Goal: Navigation & Orientation: Find specific page/section

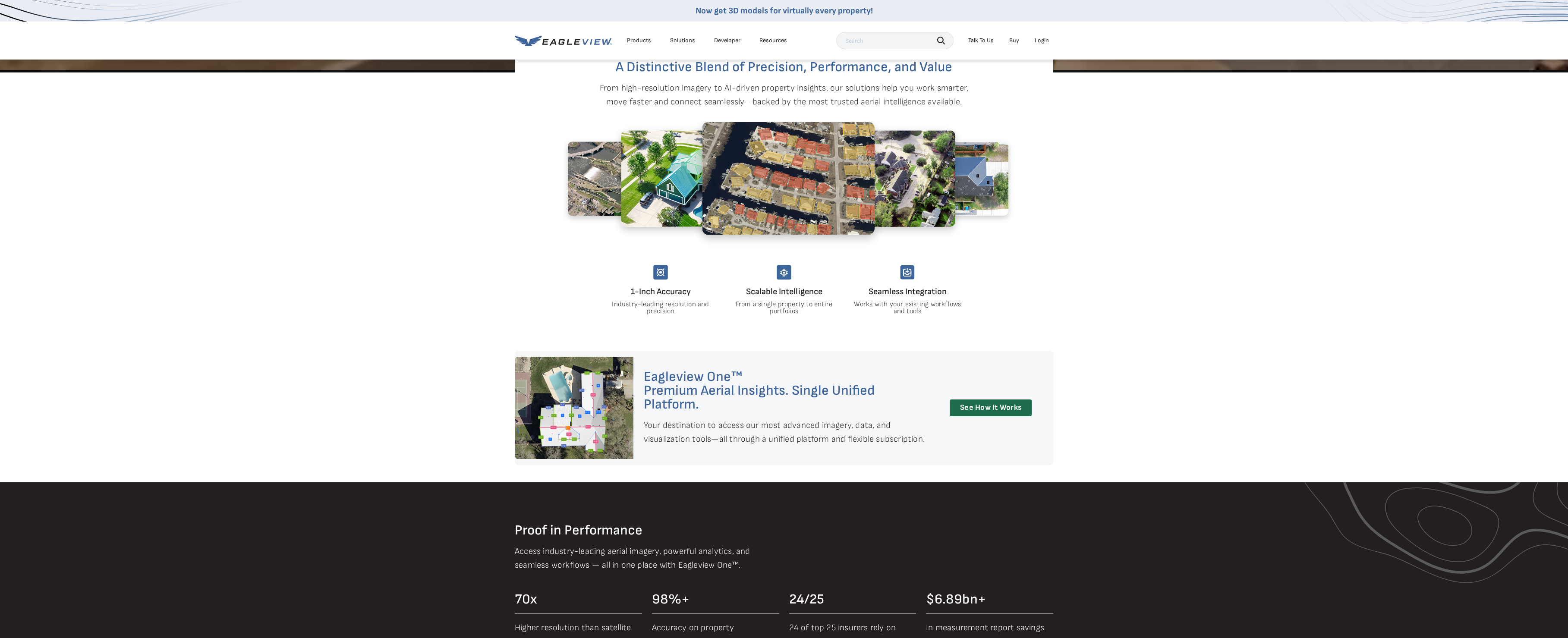
scroll to position [1035, 0]
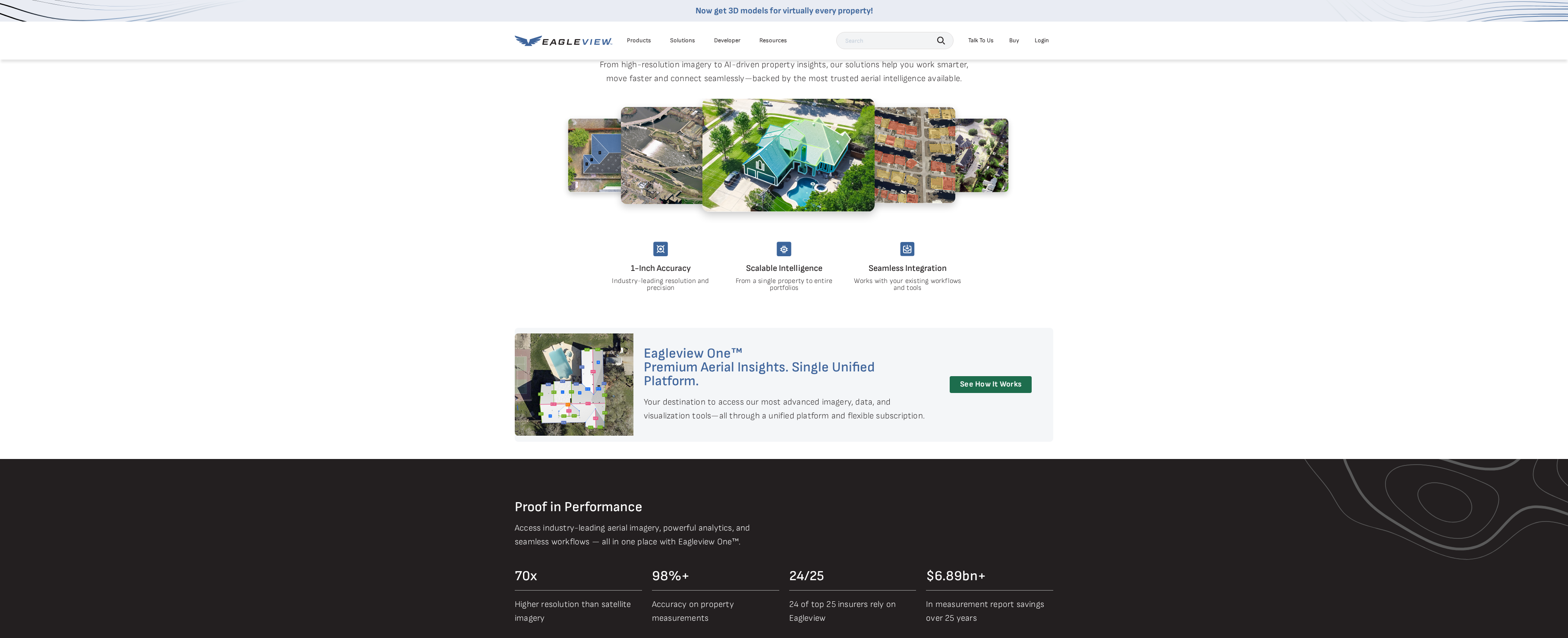
click at [673, 273] on h4 "1-Inch Accuracy" at bounding box center [660, 268] width 109 height 14
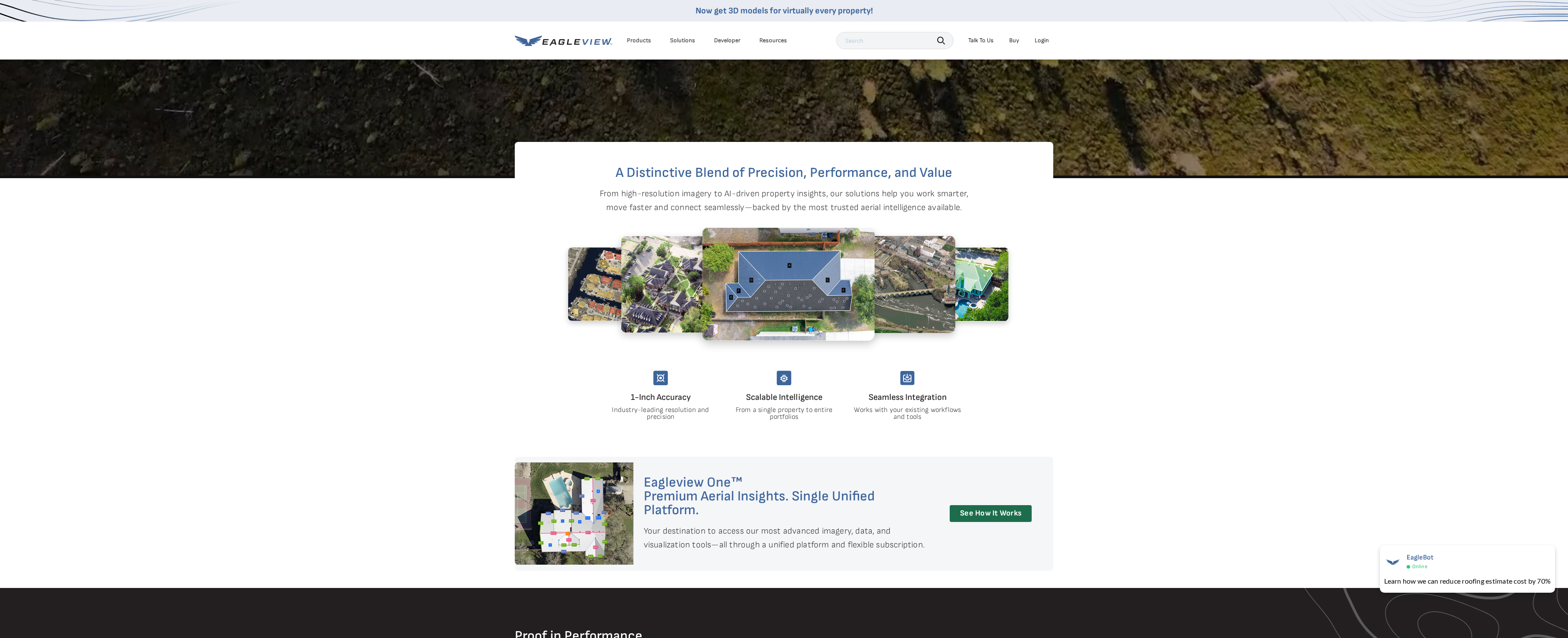
scroll to position [776, 0]
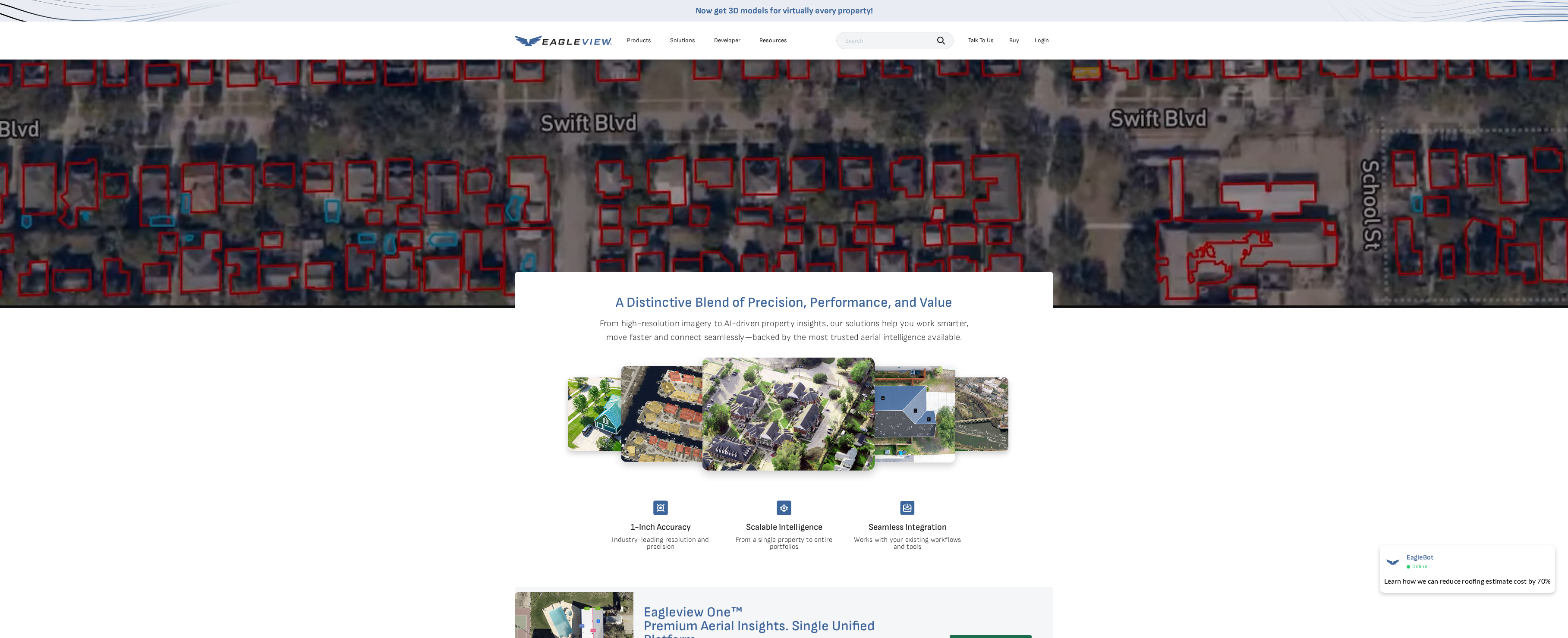
click at [978, 38] on div "Talk To Us" at bounding box center [981, 40] width 25 height 8
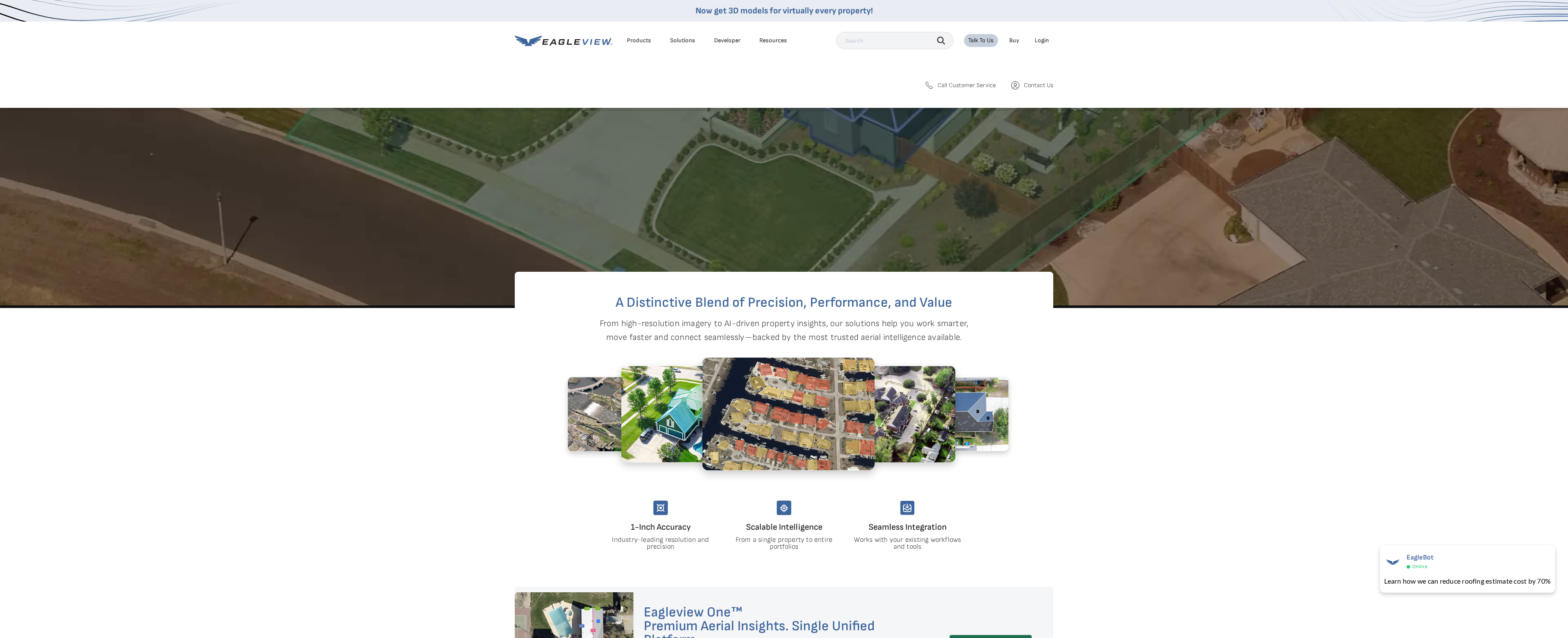
click at [773, 39] on div "Resources" at bounding box center [773, 40] width 27 height 8
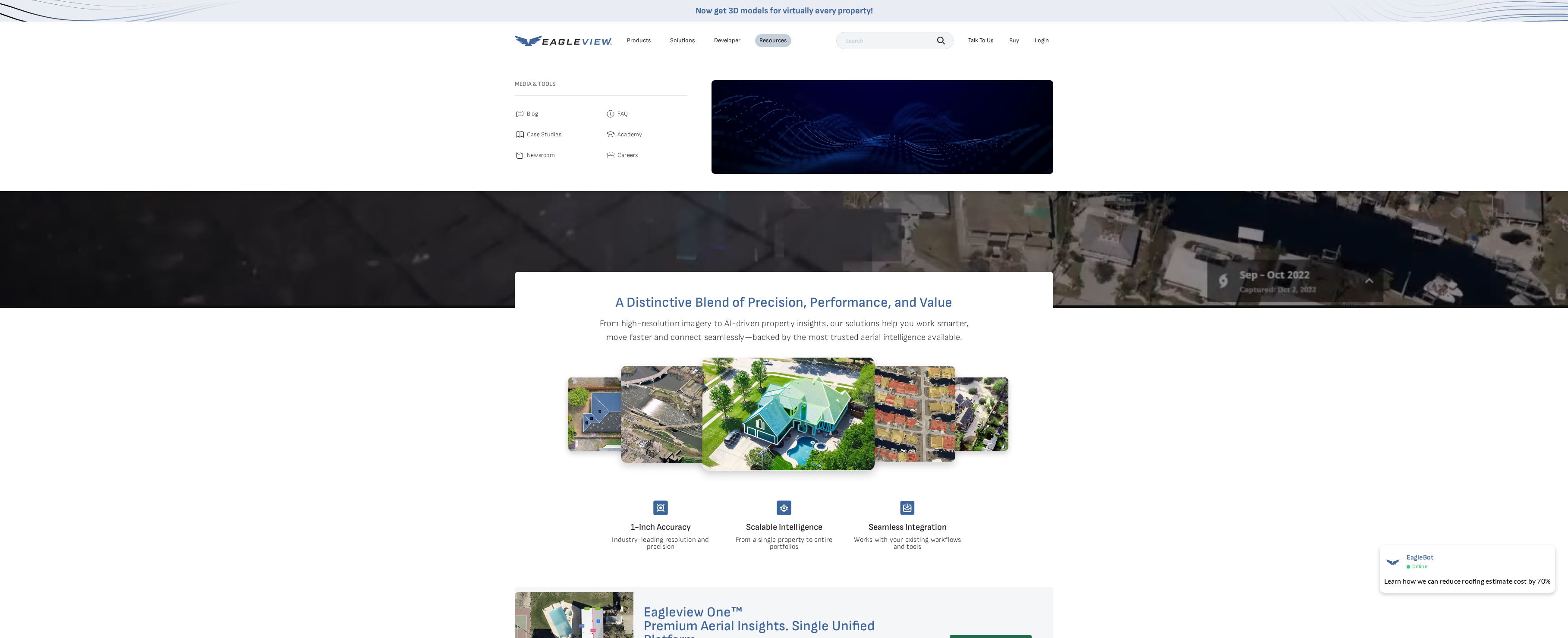
click at [640, 41] on div "Products" at bounding box center [638, 40] width 24 height 8
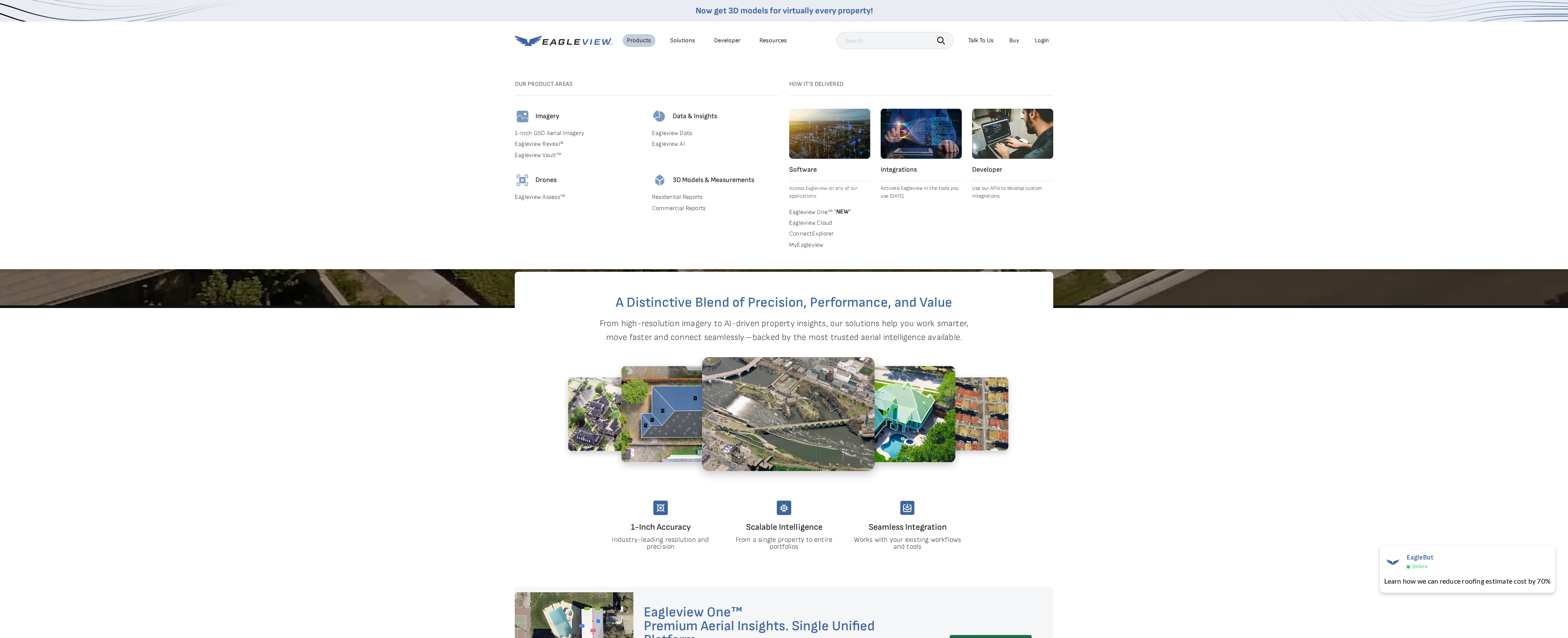
click at [681, 40] on div "Solutions" at bounding box center [682, 40] width 25 height 8
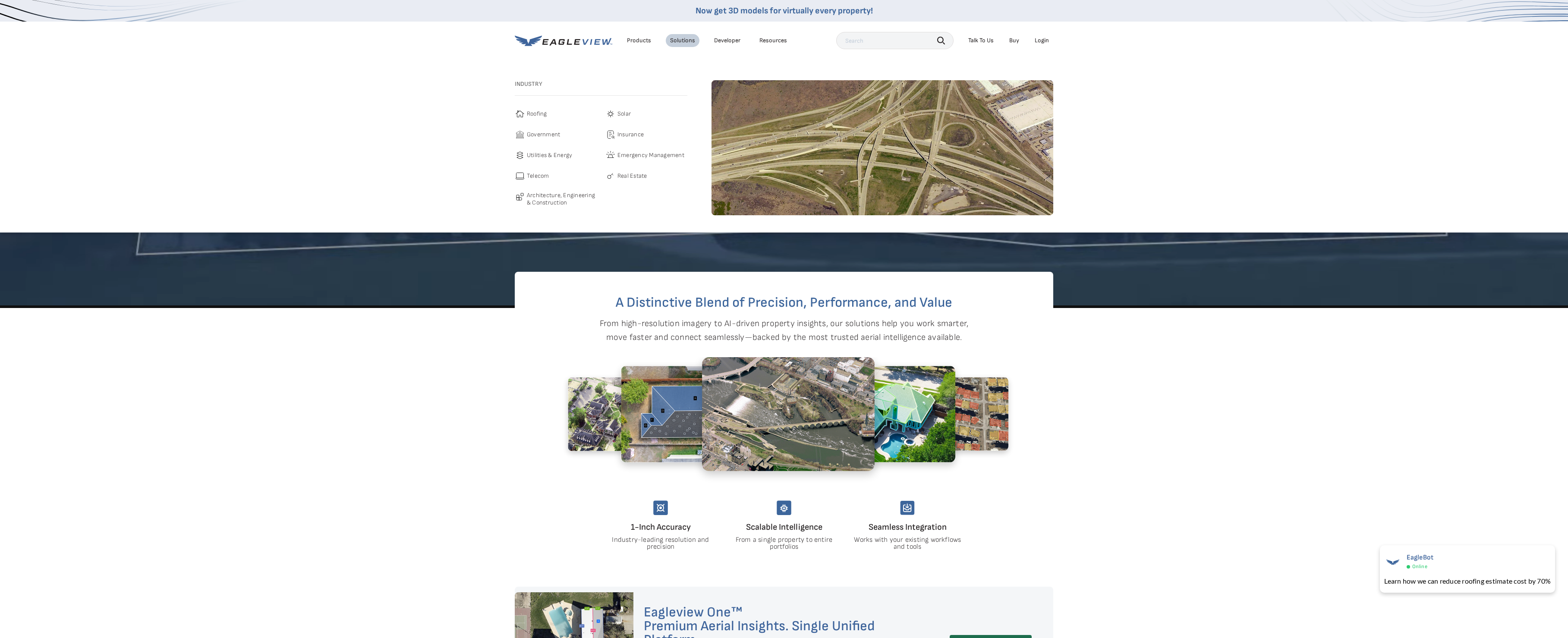
click at [548, 134] on span "Government" at bounding box center [543, 134] width 33 height 10
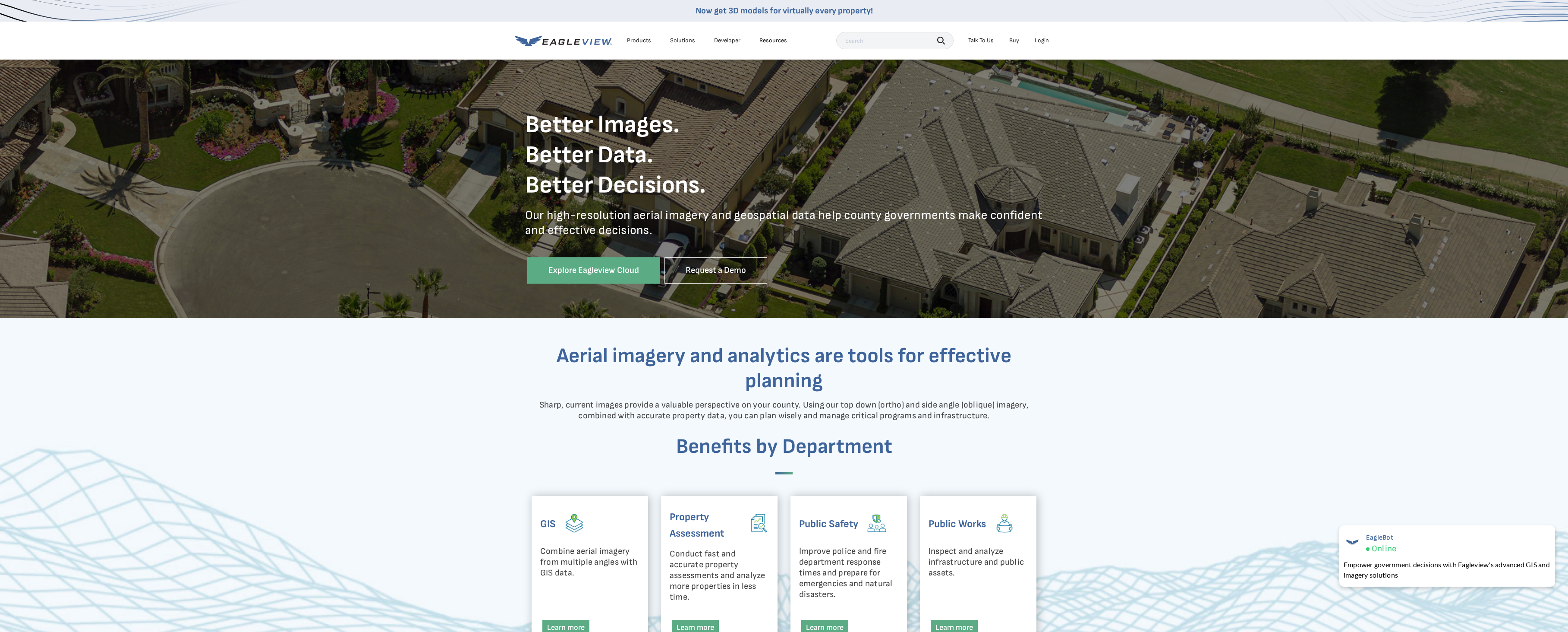
click at [770, 40] on div "Resources" at bounding box center [773, 40] width 27 height 8
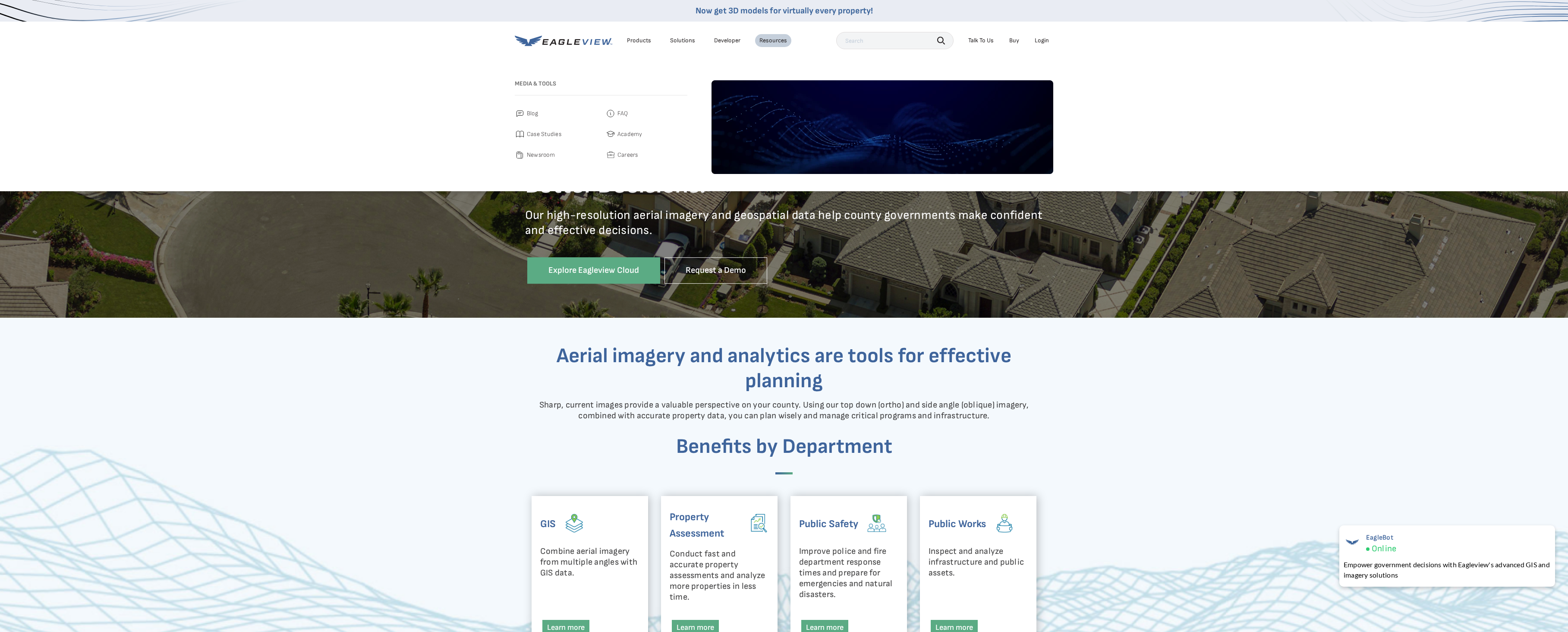
click at [543, 157] on span "Newsroom" at bounding box center [541, 155] width 28 height 10
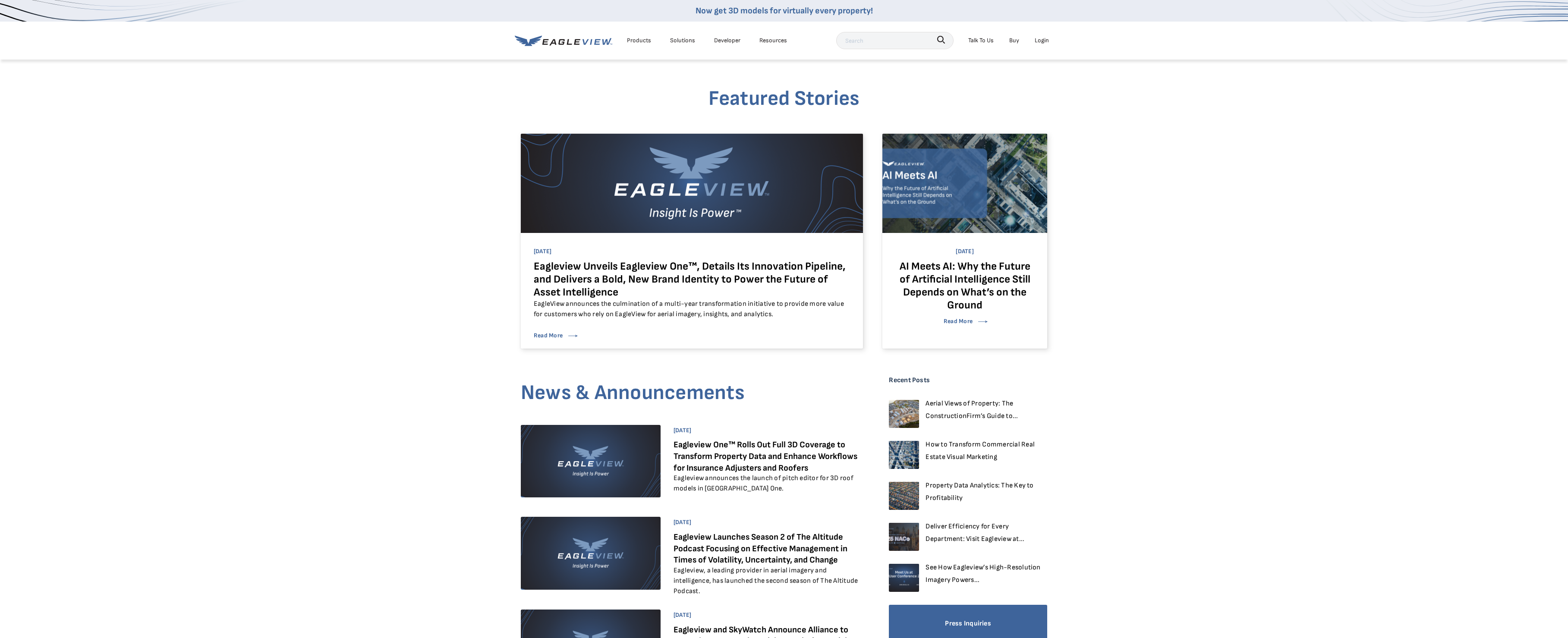
click at [982, 42] on div "Talk To Us" at bounding box center [981, 40] width 25 height 11
click at [1012, 38] on link "Buy" at bounding box center [1014, 40] width 10 height 11
click at [565, 42] on icon at bounding box center [563, 41] width 98 height 11
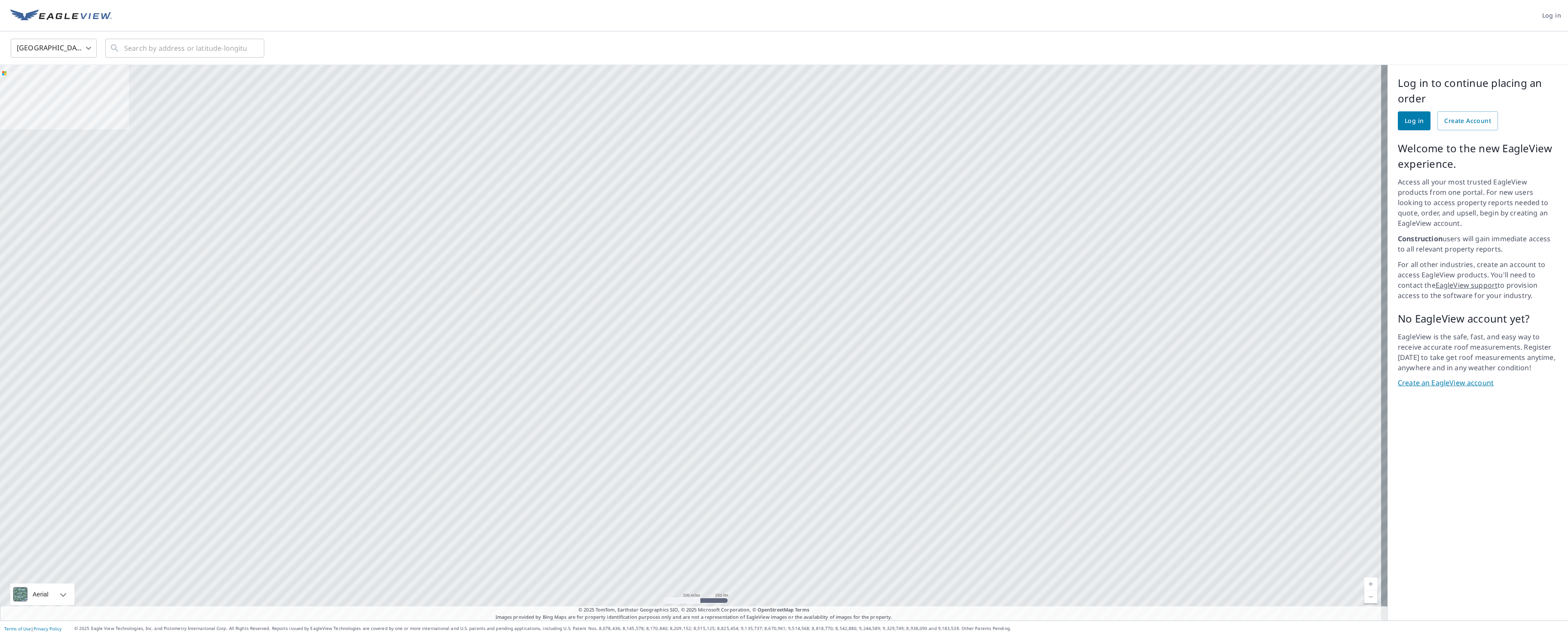
click at [48, 12] on img at bounding box center [61, 16] width 101 height 13
